Goal: Transaction & Acquisition: Purchase product/service

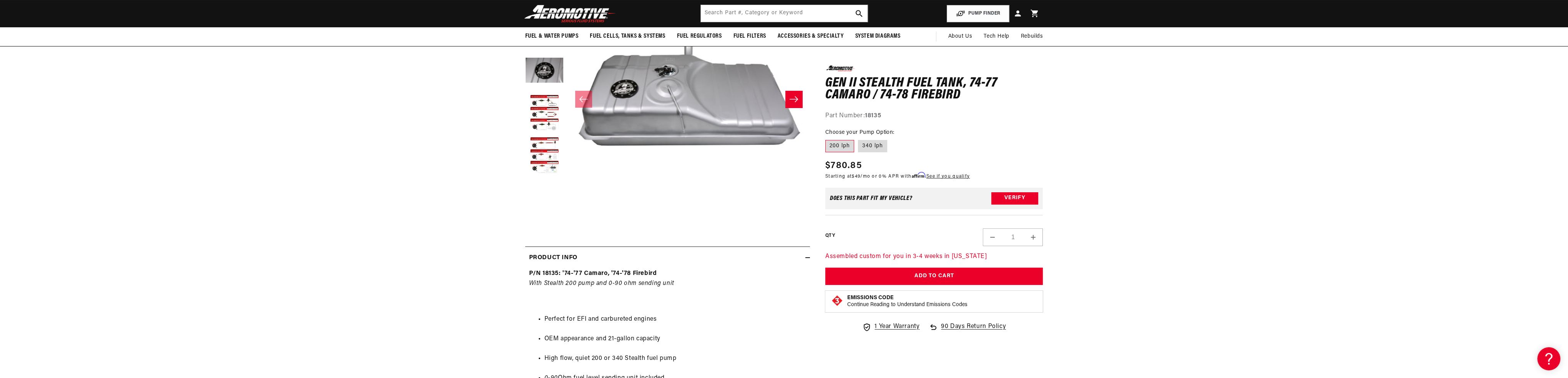
scroll to position [77, 0]
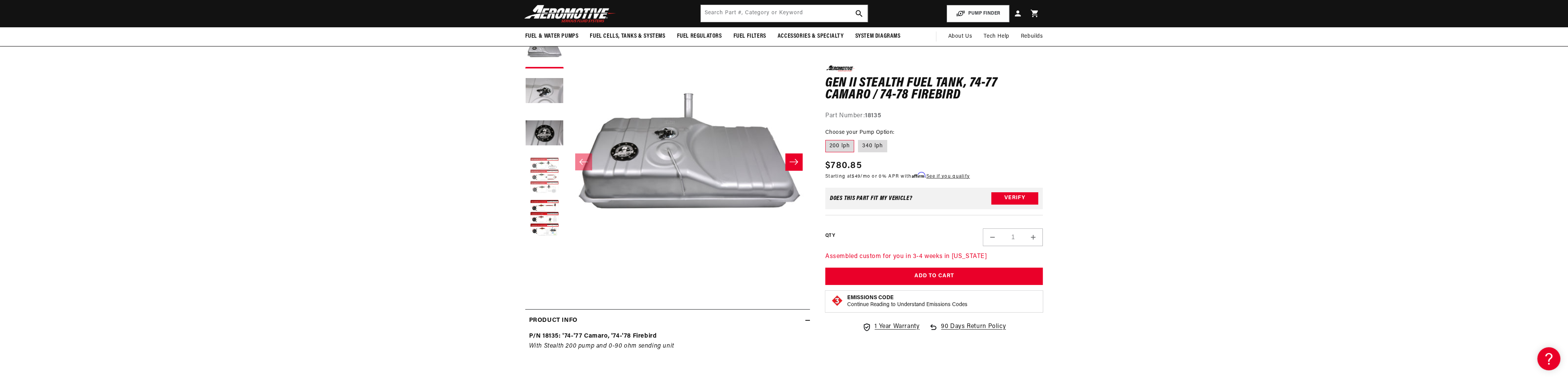
click at [549, 173] on button "Load image 4 in gallery view" at bounding box center [544, 176] width 39 height 39
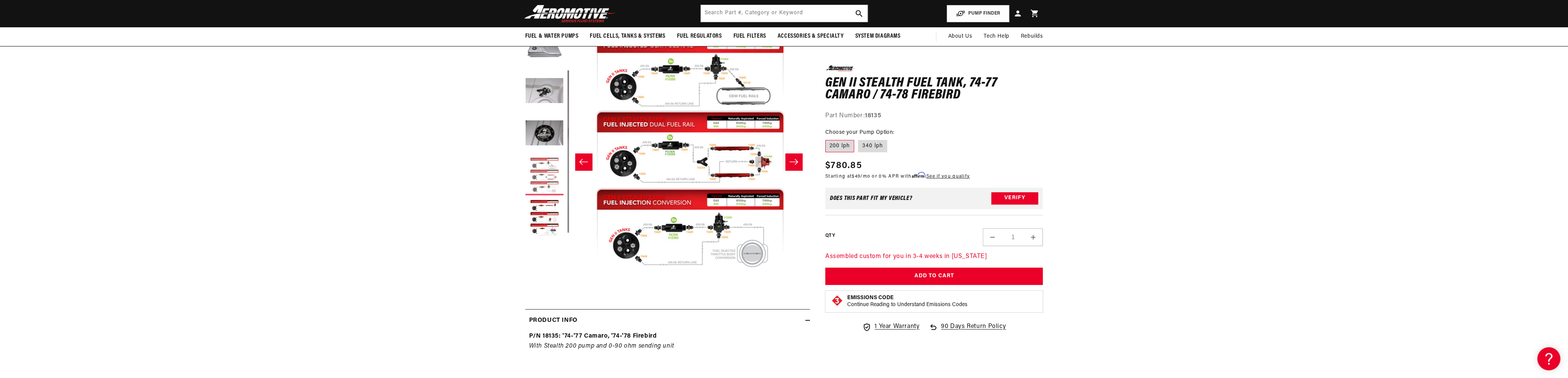
scroll to position [0, 727]
click at [548, 209] on button "Load image 5 in gallery view" at bounding box center [544, 218] width 39 height 39
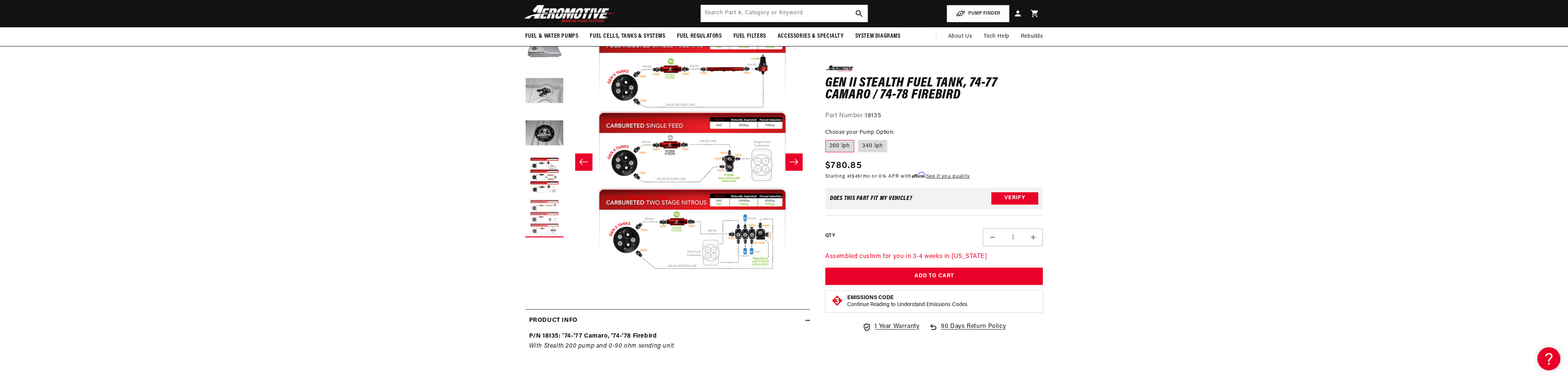
scroll to position [0, 970]
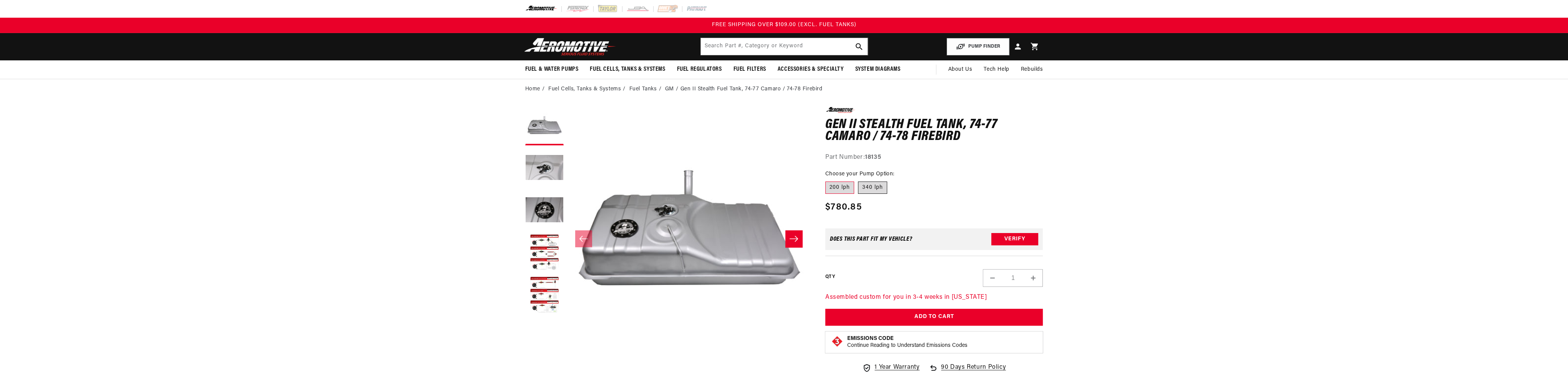
click at [875, 184] on label "340 lph" at bounding box center [873, 187] width 29 height 12
click at [858, 180] on input "340 lph" at bounding box center [858, 180] width 1 height 1
radio input "true"
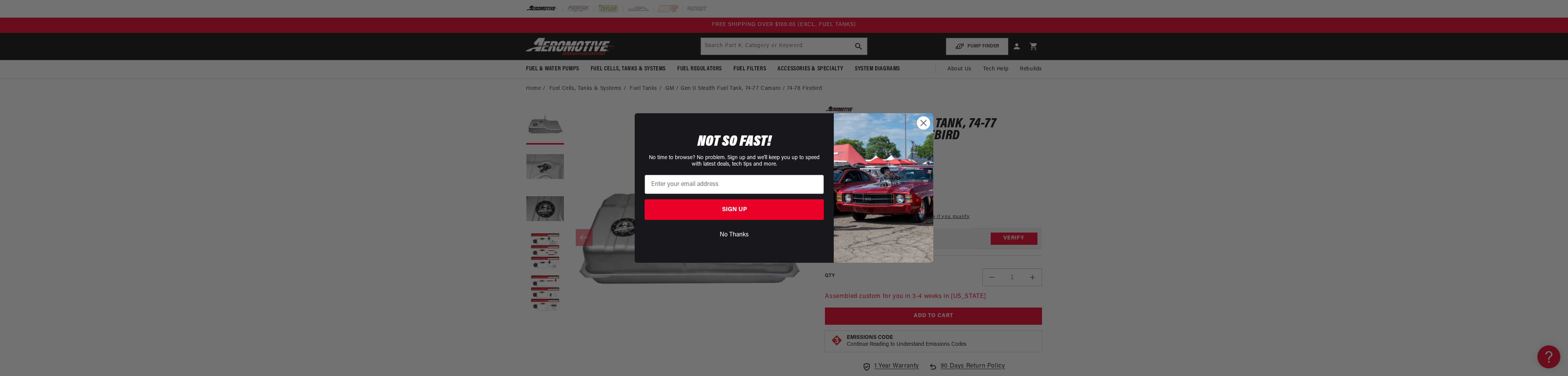
click at [923, 122] on circle "Close dialog" at bounding box center [923, 122] width 12 height 12
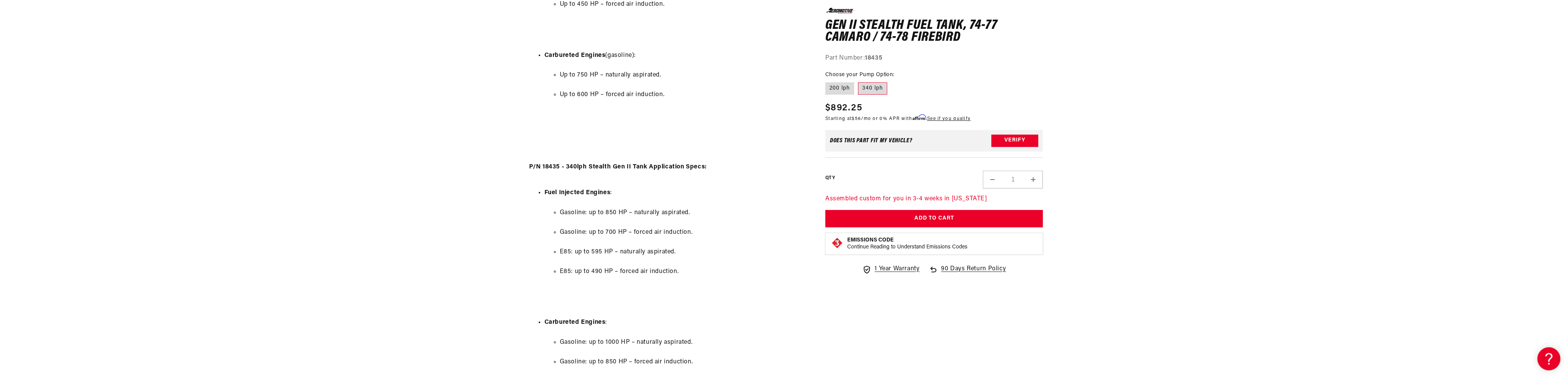
scroll to position [769, 0]
drag, startPoint x: 711, startPoint y: 239, endPoint x: 448, endPoint y: 273, distance: 265.2
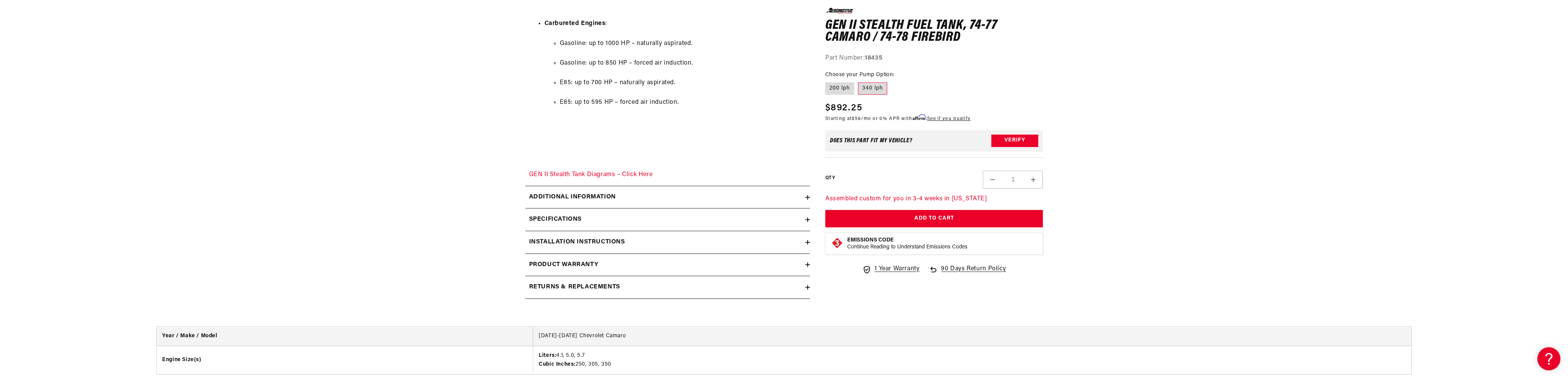
scroll to position [1076, 0]
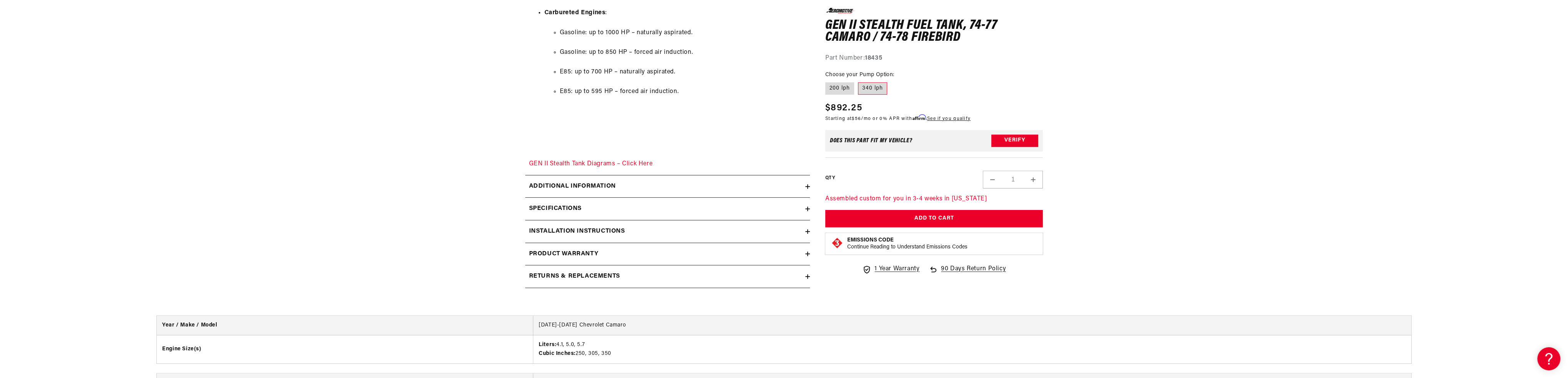
click at [554, 186] on h2 "Additional information" at bounding box center [572, 186] width 87 height 10
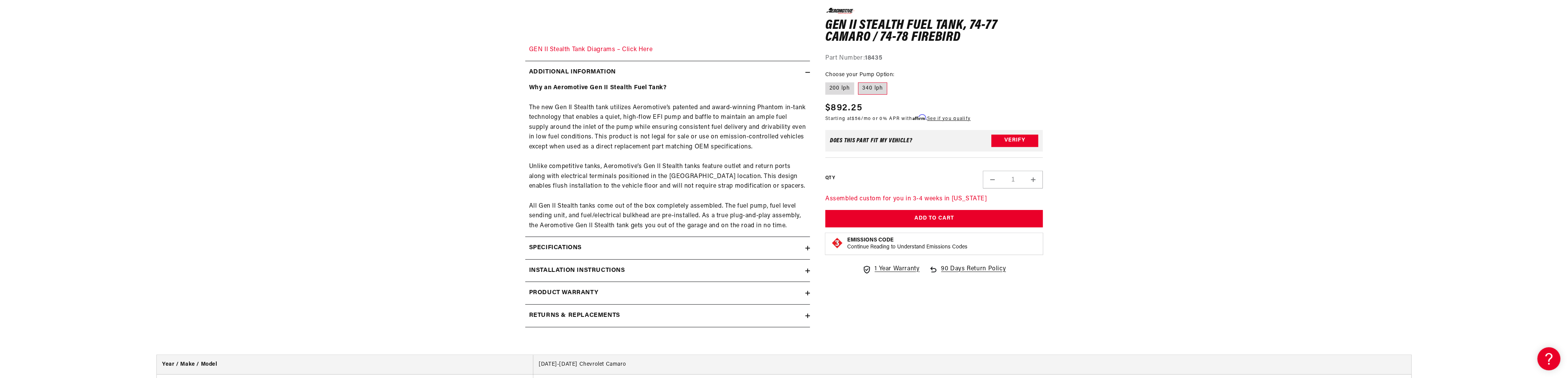
scroll to position [1192, 0]
click at [573, 244] on h2 "Specifications" at bounding box center [555, 247] width 53 height 10
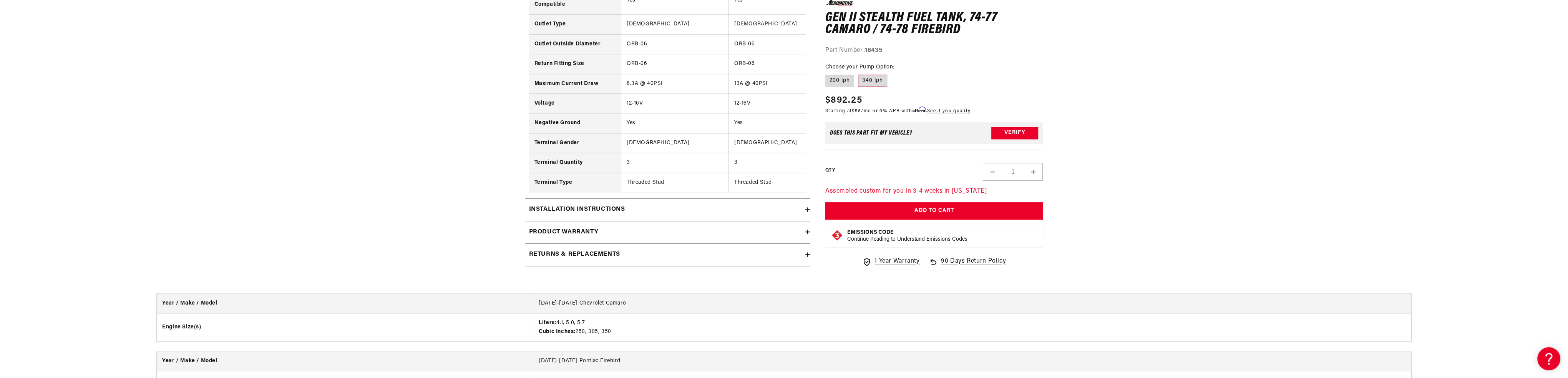
scroll to position [1883, 0]
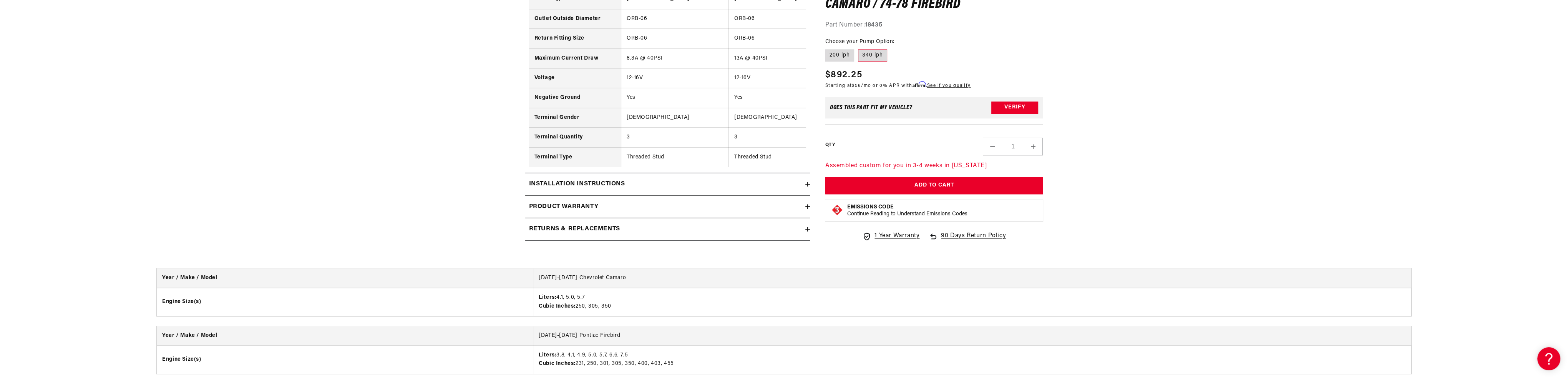
click at [604, 185] on h2 "Installation Instructions" at bounding box center [576, 184] width 96 height 10
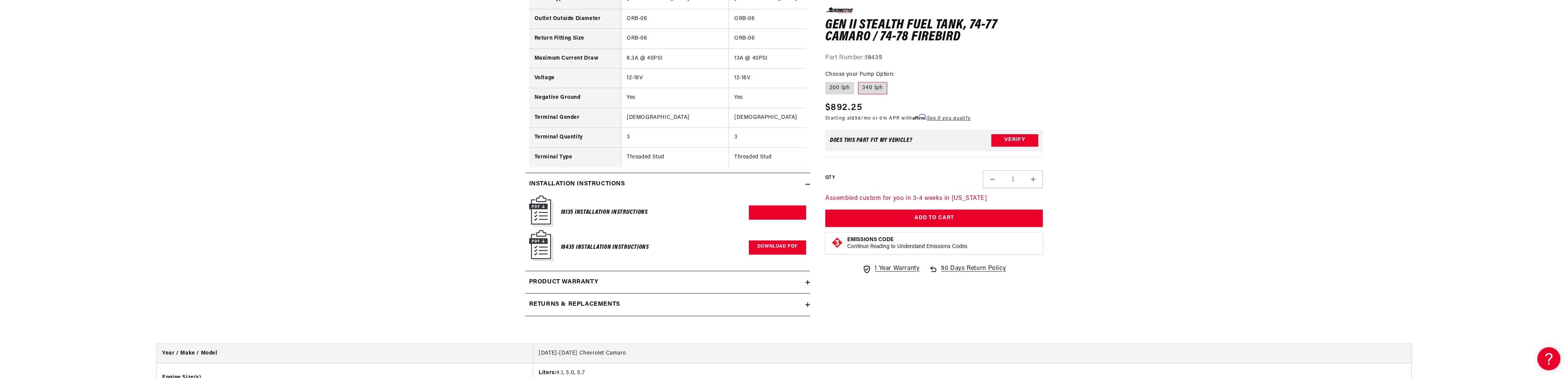
click at [778, 250] on link "Download PDF" at bounding box center [778, 247] width 58 height 14
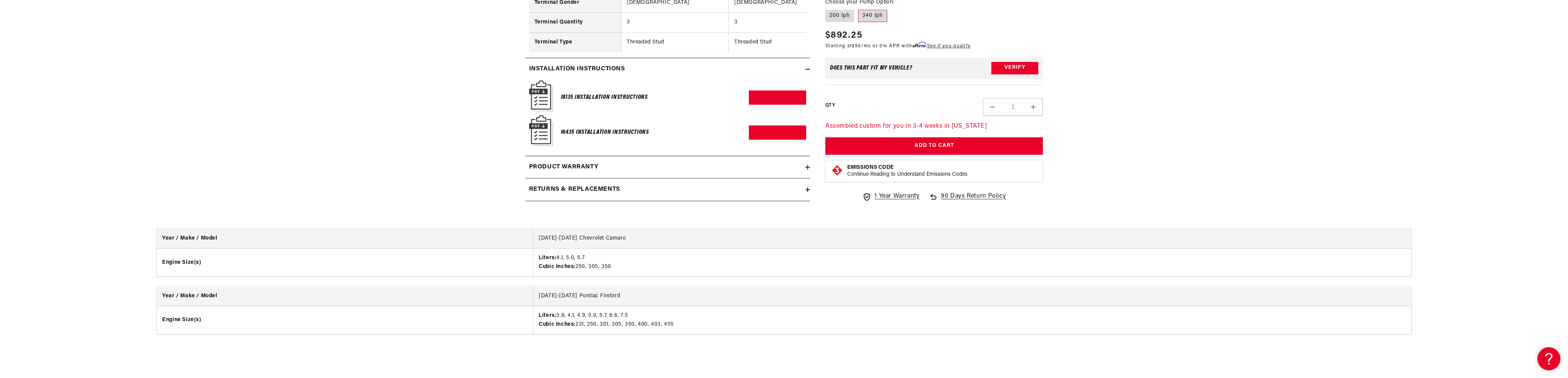
scroll to position [1999, 0]
click at [623, 190] on div "Returns & replacements" at bounding box center [665, 189] width 280 height 10
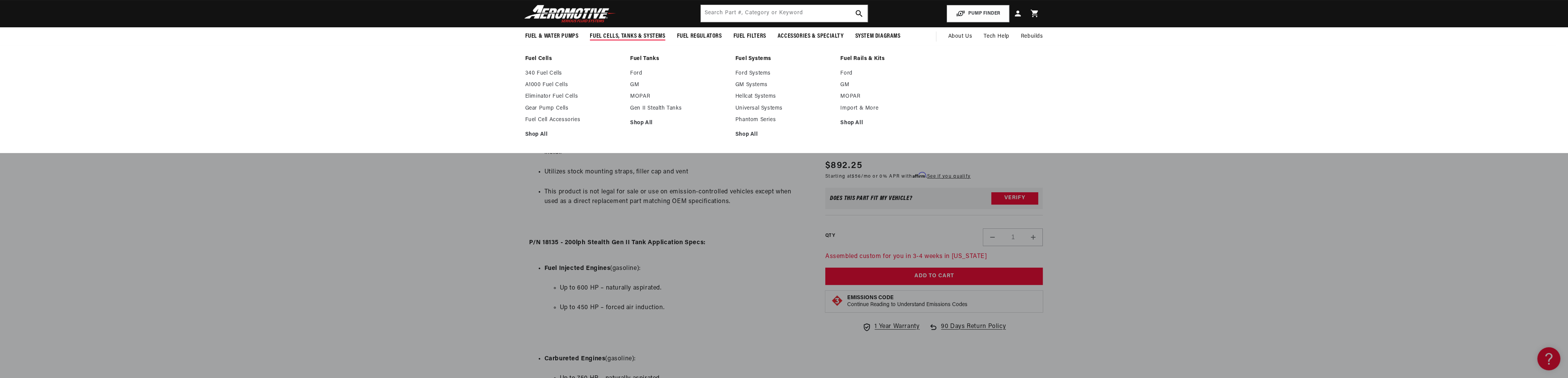
scroll to position [461, 0]
